Goal: Transaction & Acquisition: Purchase product/service

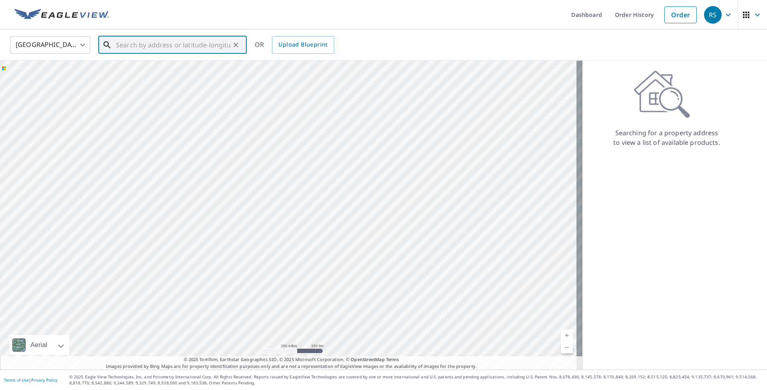
click at [167, 48] on input "text" at bounding box center [173, 45] width 114 height 22
type input "[STREET_ADDRESS][PERSON_NAME]"
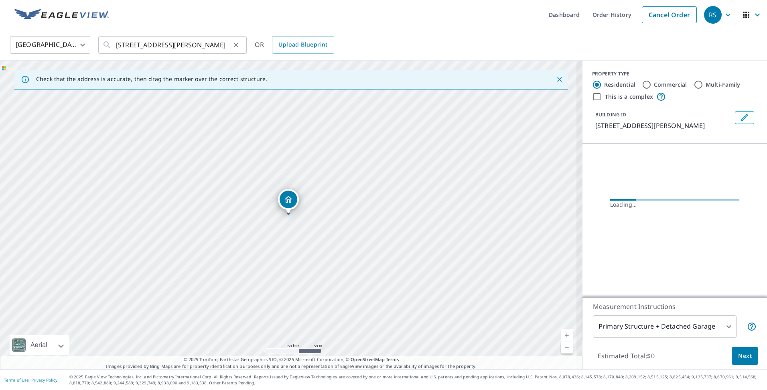
scroll to position [0, 0]
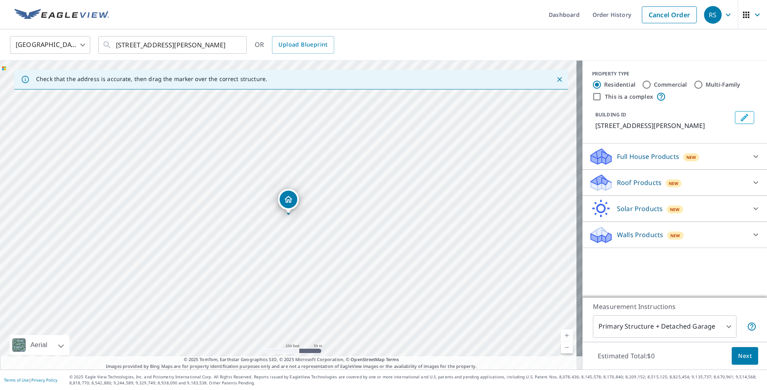
click at [667, 179] on div "New" at bounding box center [674, 183] width 16 height 8
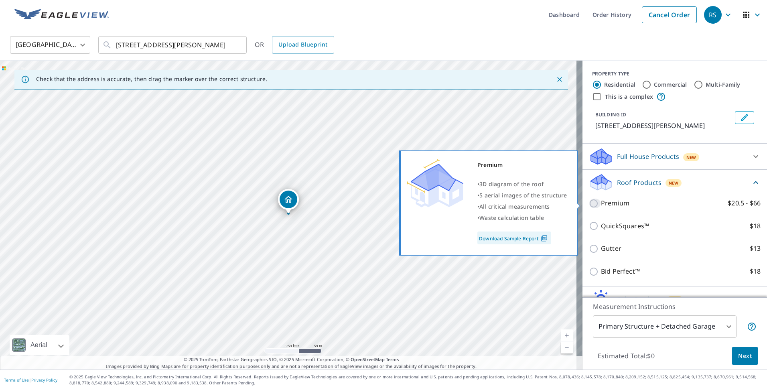
click at [590, 203] on input "Premium $20.5 - $66" at bounding box center [595, 204] width 12 height 10
checkbox input "true"
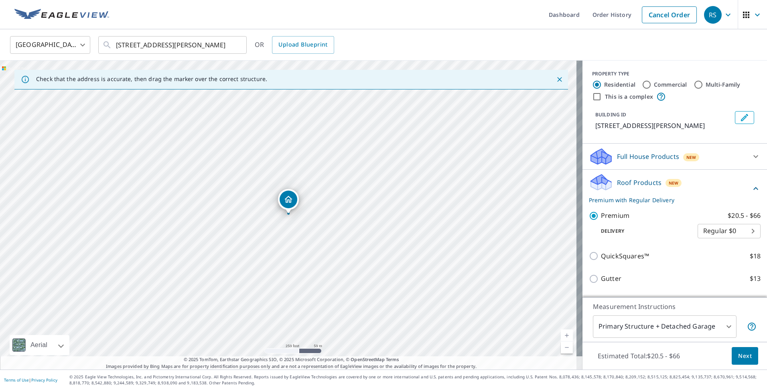
click at [745, 354] on span "Next" at bounding box center [745, 356] width 14 height 10
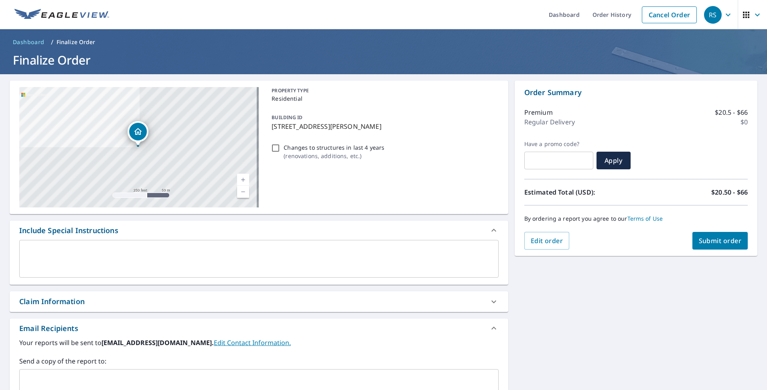
scroll to position [121, 0]
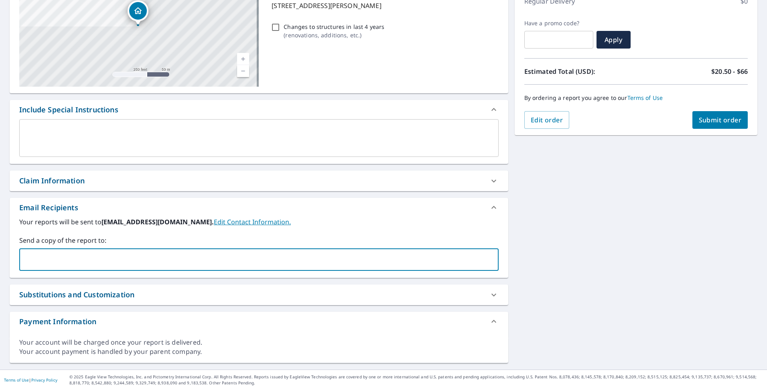
click at [202, 256] on input "text" at bounding box center [253, 259] width 460 height 15
type input "[PERSON_NAME][EMAIL_ADDRESS][DOMAIN_NAME]"
checkbox input "true"
type input "[EMAIL_ADDRESS][DOMAIN_NAME]"
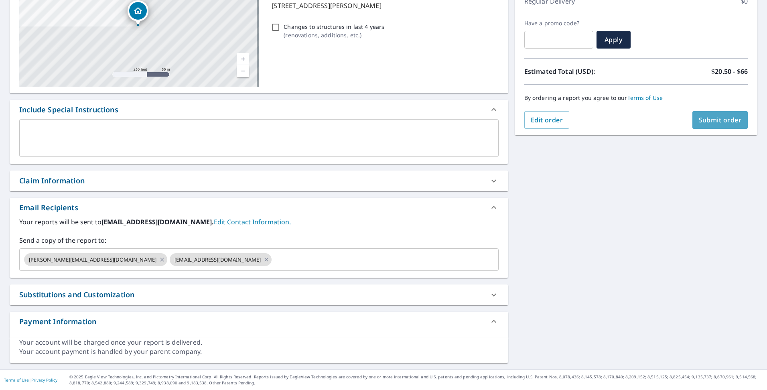
click at [727, 124] on span "Submit order" at bounding box center [720, 120] width 43 height 9
checkbox input "true"
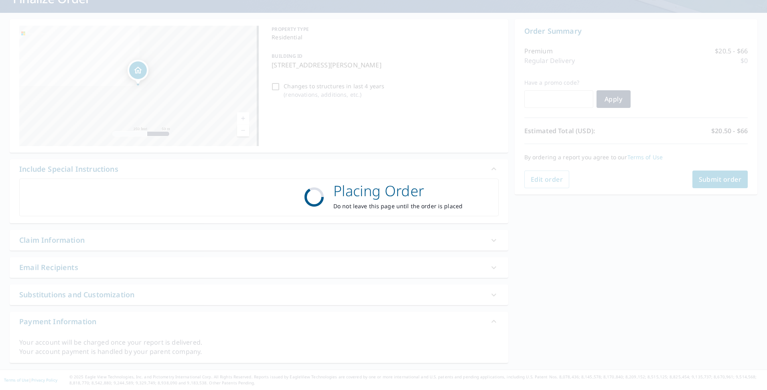
scroll to position [61, 0]
